Goal: Navigation & Orientation: Understand site structure

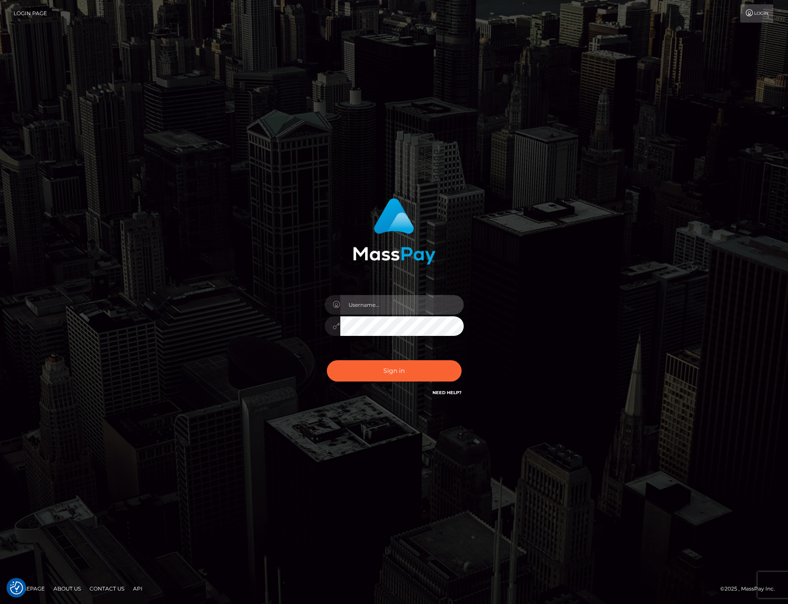
click at [355, 304] on input "text" at bounding box center [401, 305] width 123 height 20
type input "bryan.ziel"
click at [381, 370] on button "Sign in" at bounding box center [394, 370] width 135 height 21
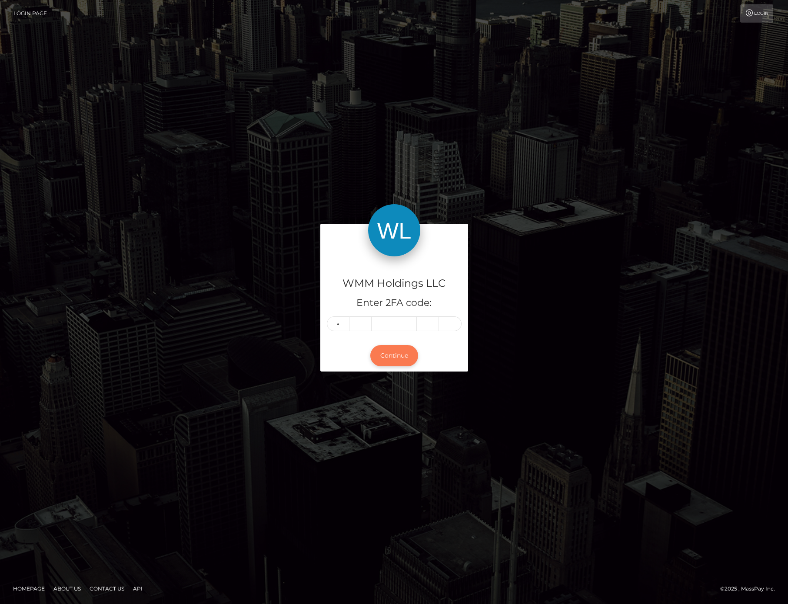
type input "2"
type input "9"
type input "3"
type input "2"
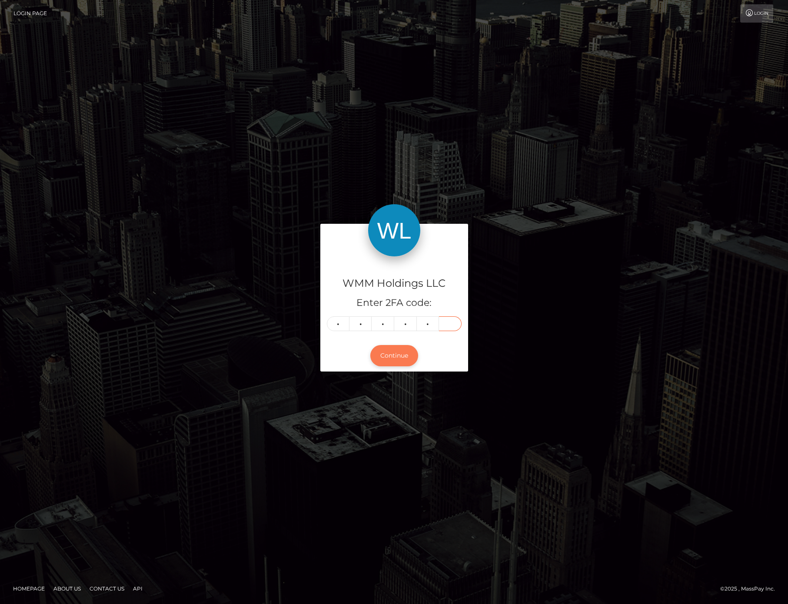
type input "5"
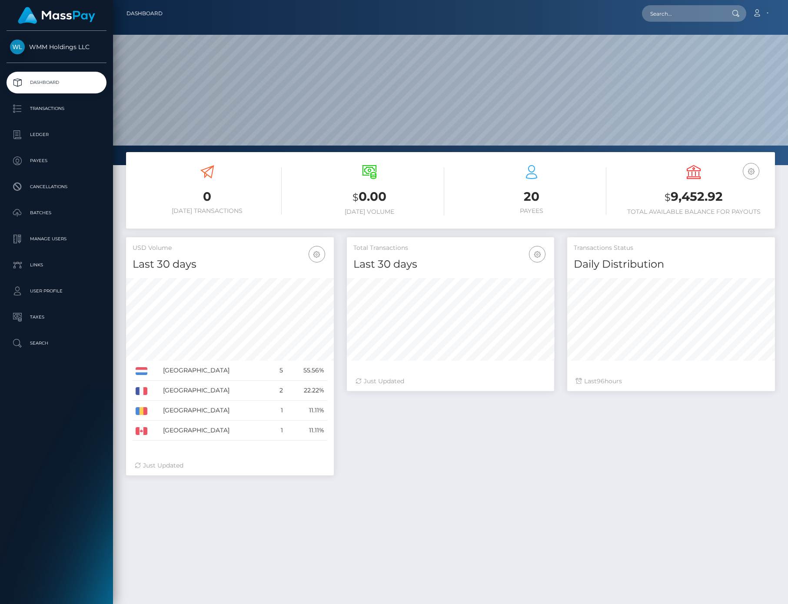
scroll to position [154, 207]
click at [42, 213] on p "Batches" at bounding box center [56, 213] width 93 height 13
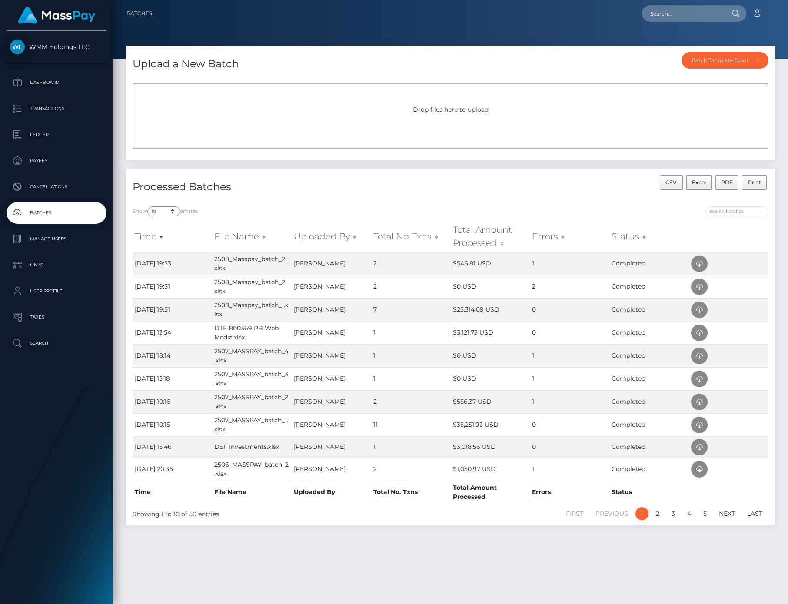
click at [174, 213] on select "10 25 50 All" at bounding box center [163, 212] width 33 height 10
select select "25"
click at [148, 207] on select "10 25 50 All" at bounding box center [163, 212] width 33 height 10
click at [43, 157] on p "Payees" at bounding box center [56, 160] width 93 height 13
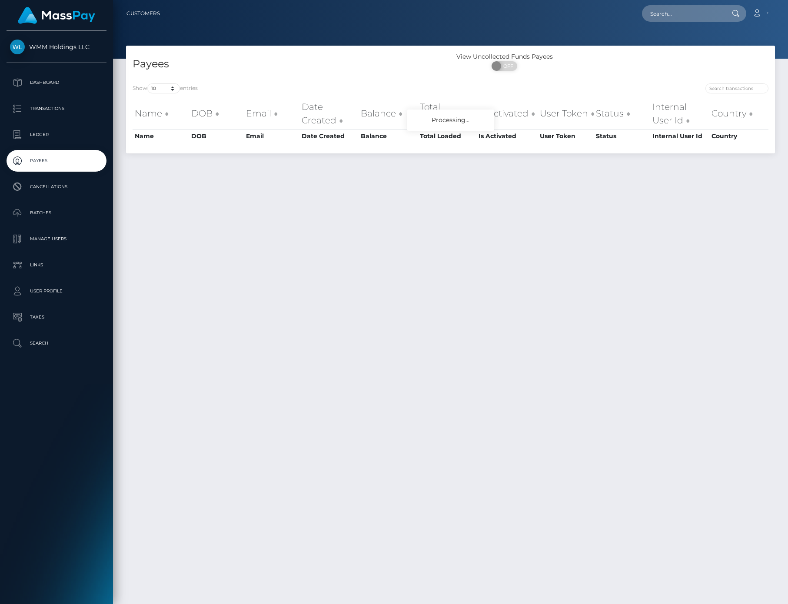
click at [36, 215] on p "Batches" at bounding box center [56, 213] width 93 height 13
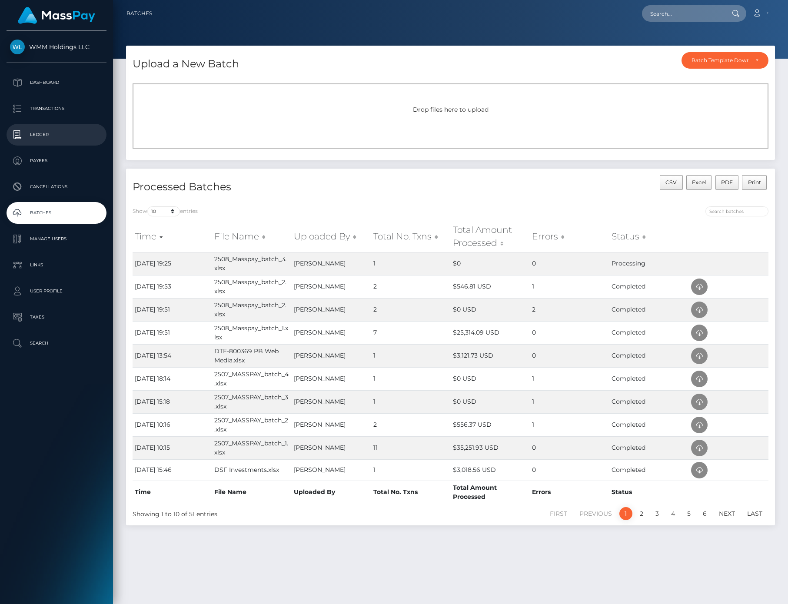
click at [43, 135] on p "Ledger" at bounding box center [56, 134] width 93 height 13
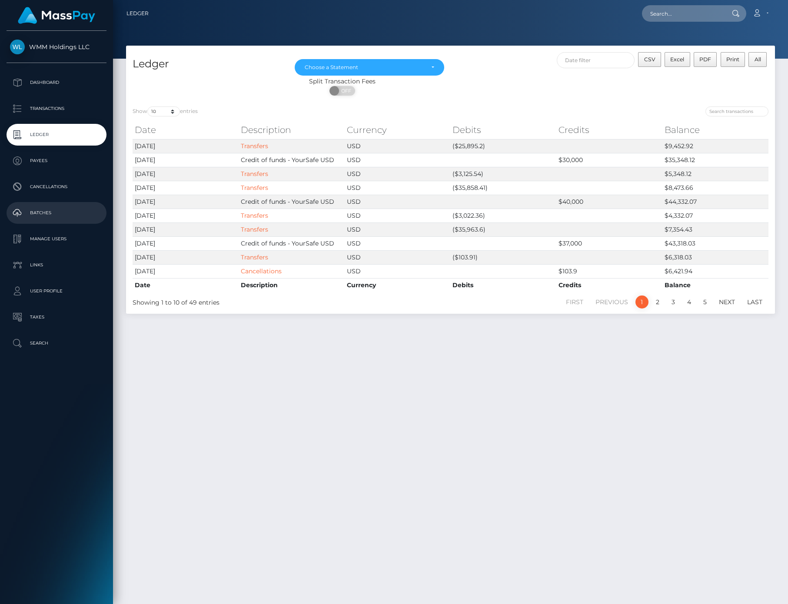
click at [31, 214] on p "Batches" at bounding box center [56, 213] width 93 height 13
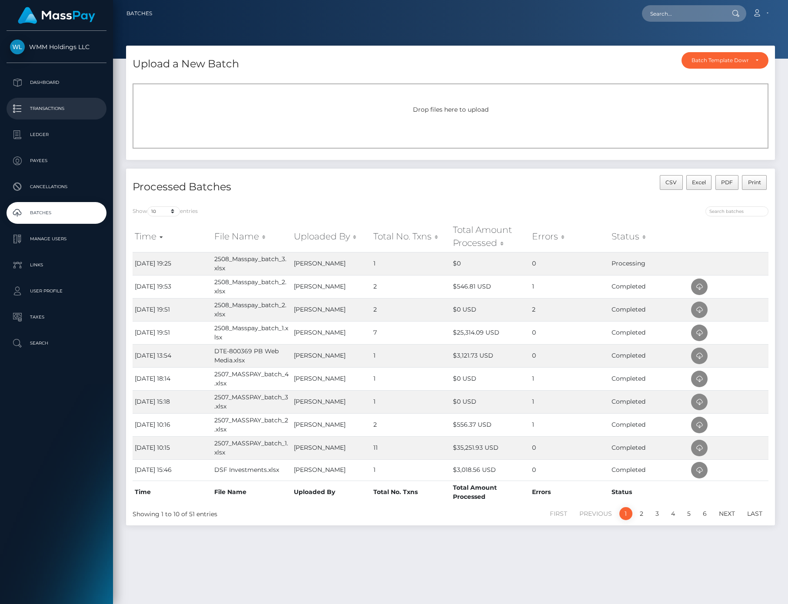
click at [59, 104] on p "Transactions" at bounding box center [56, 108] width 93 height 13
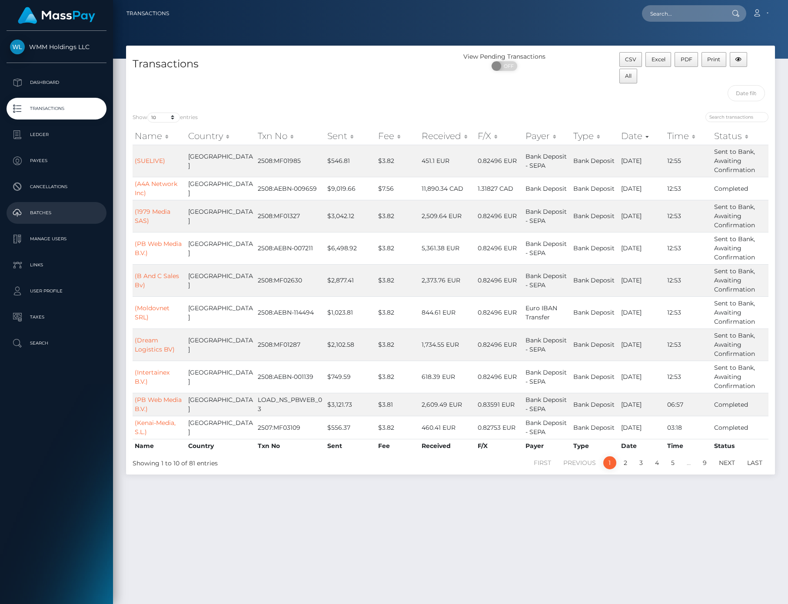
click at [38, 210] on p "Batches" at bounding box center [56, 213] width 93 height 13
